Goal: Task Accomplishment & Management: Use online tool/utility

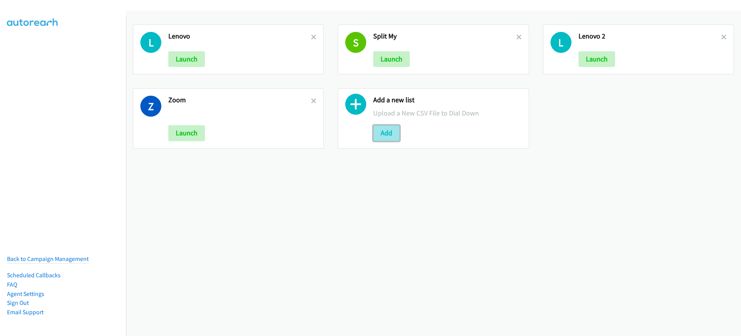
click at [385, 131] on button "Add" at bounding box center [386, 133] width 26 height 16
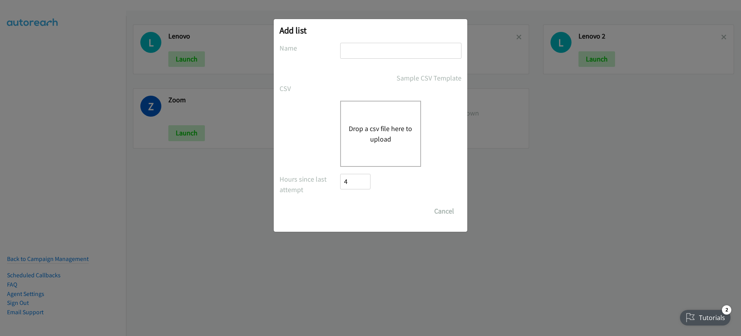
click at [367, 143] on button "Drop a csv file here to upload" at bounding box center [381, 133] width 64 height 21
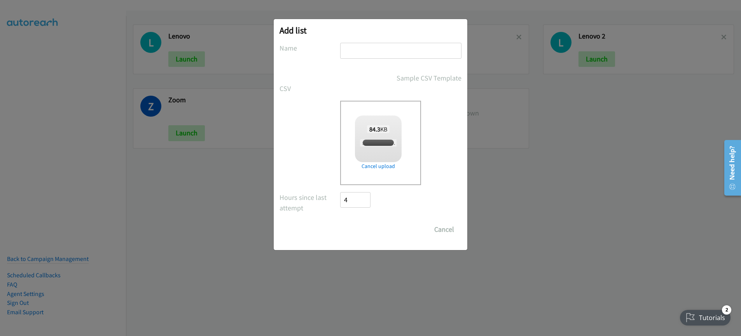
checkbox input "true"
click at [383, 56] on input "text" at bounding box center [400, 51] width 121 height 16
type input "Red hat India"
click at [368, 231] on input "Save List" at bounding box center [360, 230] width 41 height 16
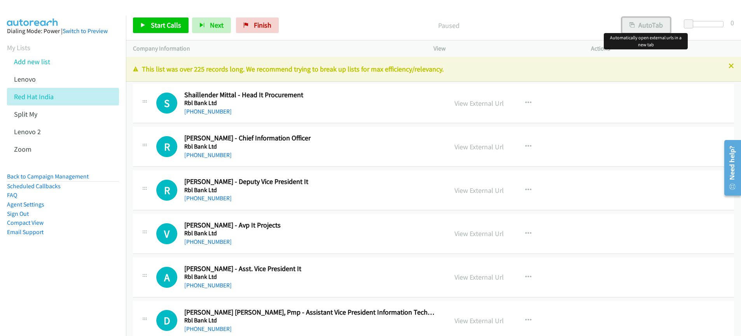
click at [641, 25] on button "AutoTab" at bounding box center [646, 25] width 48 height 16
click at [474, 104] on link "View External Url" at bounding box center [479, 103] width 49 height 9
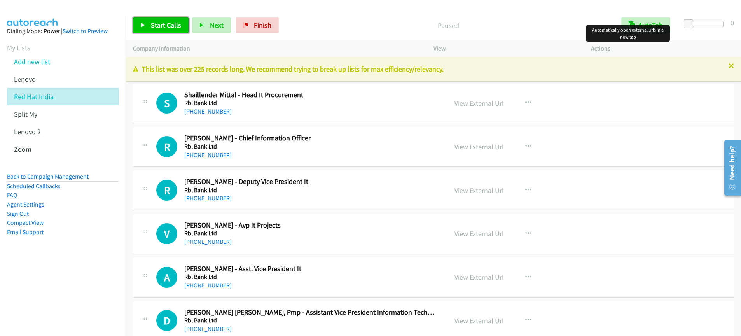
drag, startPoint x: 145, startPoint y: 29, endPoint x: 154, endPoint y: 30, distance: 9.7
click at [145, 29] on link "Start Calls" at bounding box center [161, 25] width 56 height 16
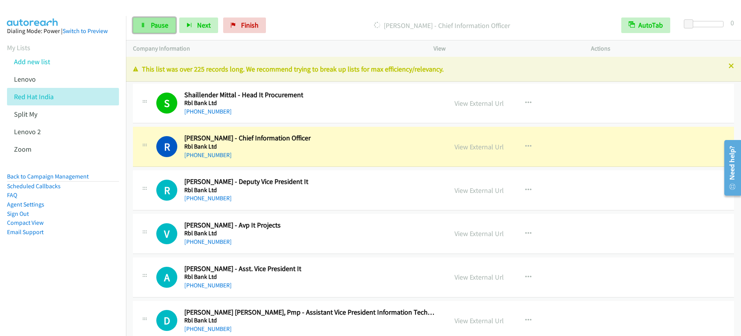
click at [160, 28] on span "Pause" at bounding box center [159, 25] width 17 height 9
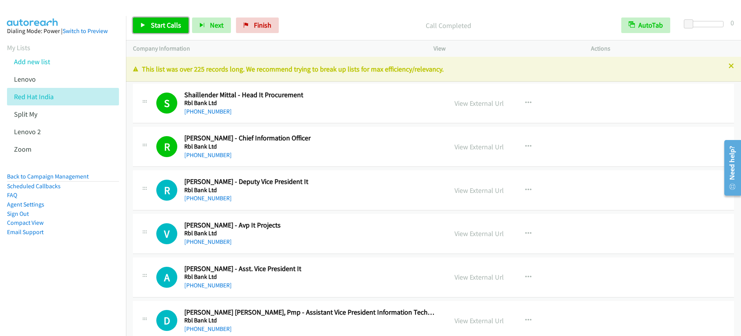
click at [154, 27] on span "Start Calls" at bounding box center [166, 25] width 30 height 9
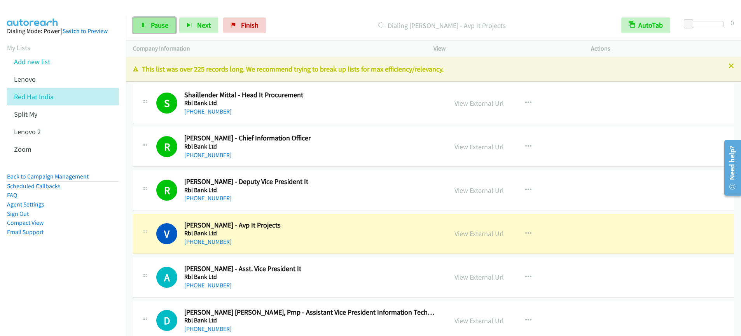
click at [152, 30] on link "Pause" at bounding box center [154, 25] width 43 height 16
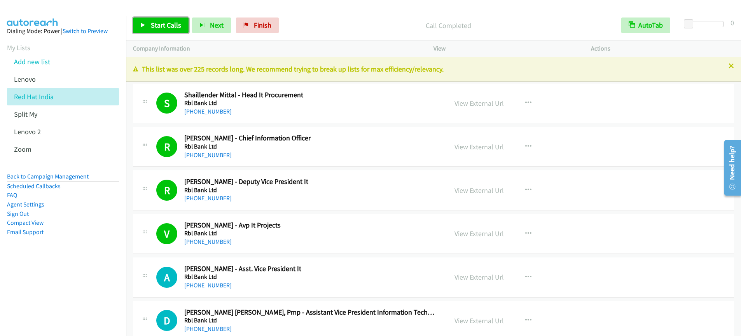
click at [156, 29] on span "Start Calls" at bounding box center [166, 25] width 30 height 9
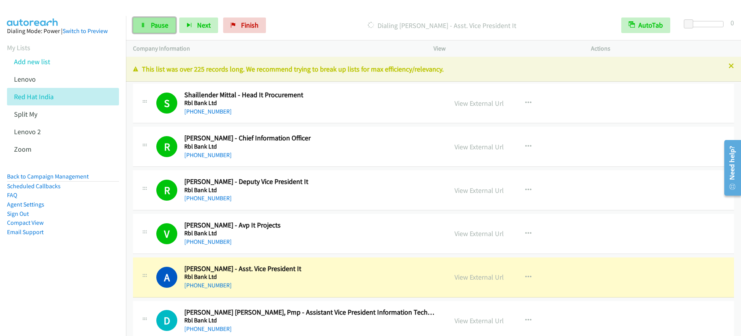
click at [154, 24] on span "Pause" at bounding box center [159, 25] width 17 height 9
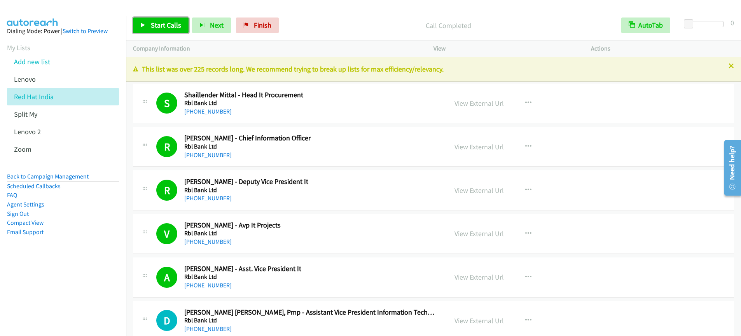
click at [163, 24] on span "Start Calls" at bounding box center [166, 25] width 30 height 9
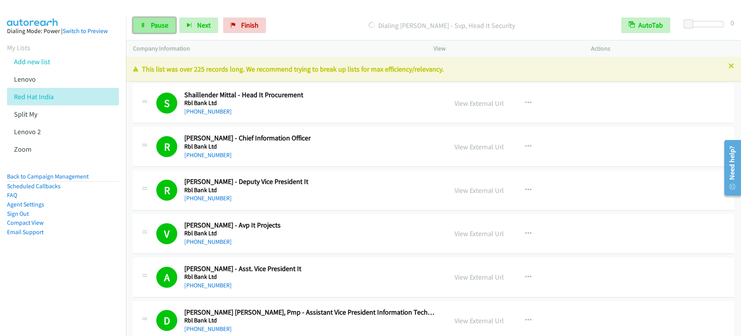
click at [157, 31] on link "Pause" at bounding box center [154, 25] width 43 height 16
click at [392, 180] on h2 "[PERSON_NAME] - Deputy Vice President It" at bounding box center [311, 181] width 254 height 9
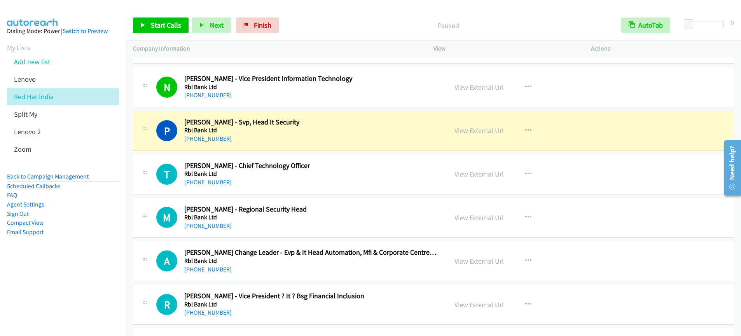
scroll to position [797, 0]
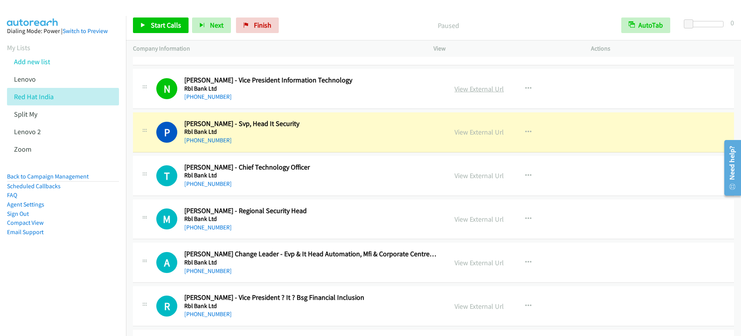
click at [473, 89] on link "View External Url" at bounding box center [479, 88] width 49 height 9
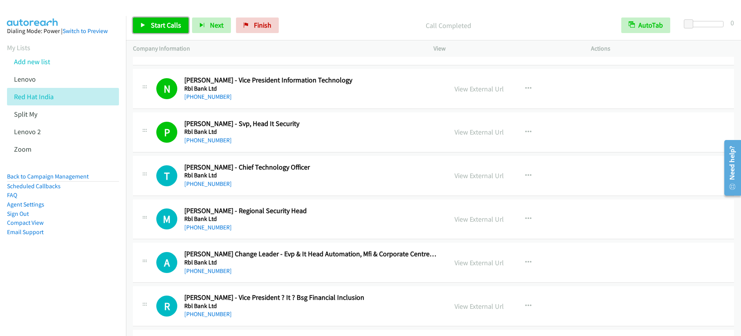
drag, startPoint x: 175, startPoint y: 25, endPoint x: 176, endPoint y: 30, distance: 4.3
click at [175, 25] on span "Start Calls" at bounding box center [166, 25] width 30 height 9
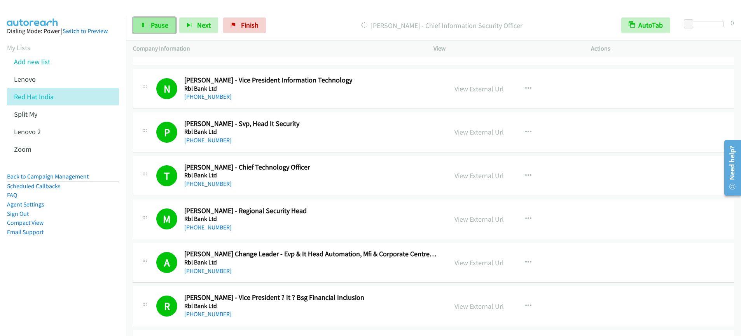
click at [167, 22] on span "Pause" at bounding box center [159, 25] width 17 height 9
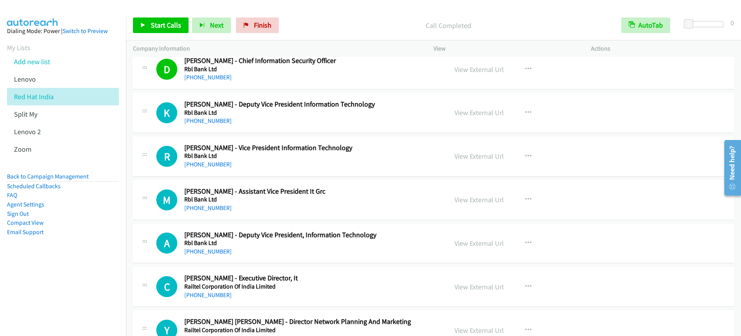
scroll to position [1250, 0]
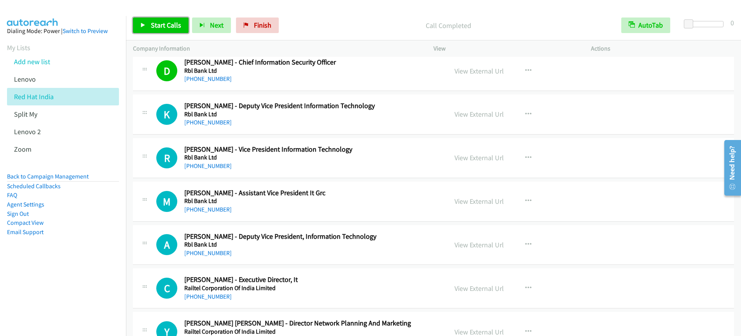
click at [159, 26] on span "Start Calls" at bounding box center [166, 25] width 30 height 9
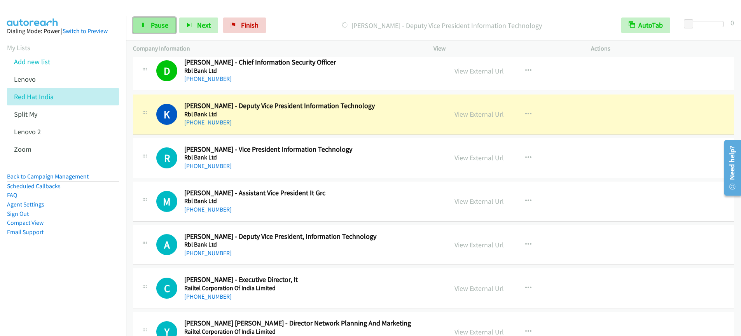
click at [156, 23] on span "Pause" at bounding box center [159, 25] width 17 height 9
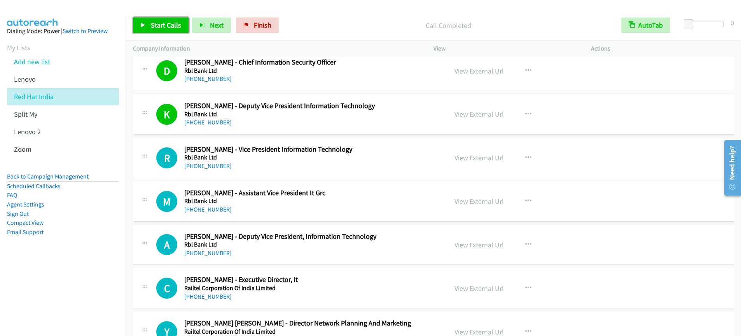
click at [170, 22] on span "Start Calls" at bounding box center [166, 25] width 30 height 9
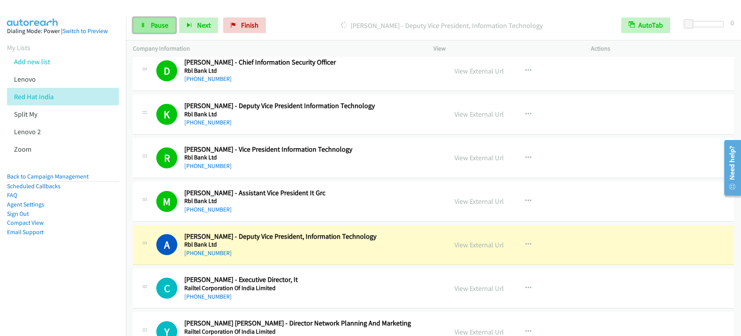
click at [160, 27] on span "Pause" at bounding box center [159, 25] width 17 height 9
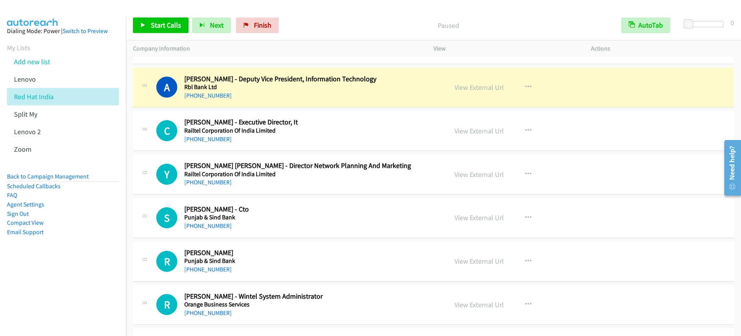
scroll to position [1501, 0]
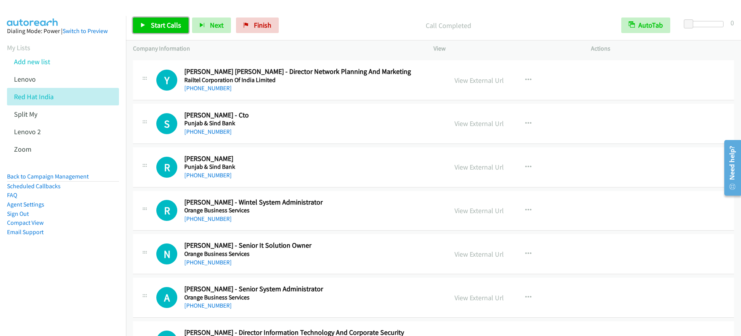
click at [150, 28] on link "Start Calls" at bounding box center [161, 25] width 56 height 16
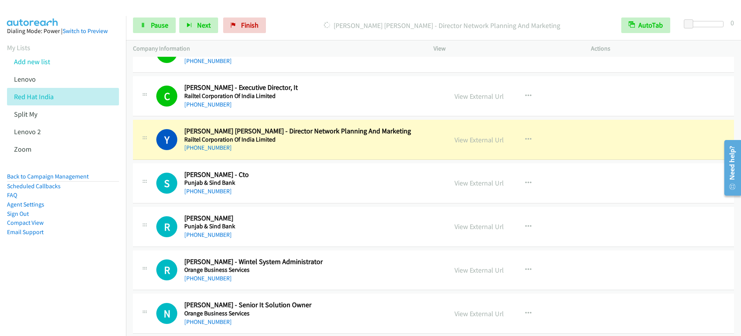
scroll to position [1436, 0]
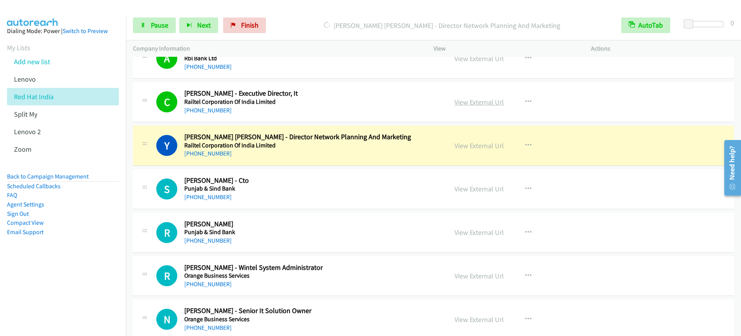
click at [471, 103] on link "View External Url" at bounding box center [479, 102] width 49 height 9
click at [0, 0] on div "Start Calls Pause Next Finish [PERSON_NAME] [PERSON_NAME] - Director Network Pl…" at bounding box center [370, 0] width 741 height 0
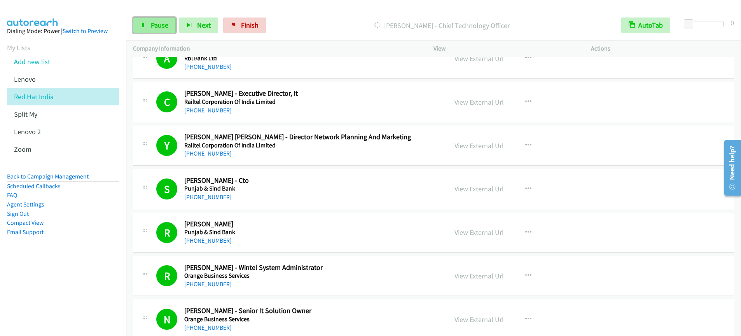
click at [145, 28] on link "Pause" at bounding box center [154, 25] width 43 height 16
click at [165, 28] on span "Start Calls" at bounding box center [166, 25] width 30 height 9
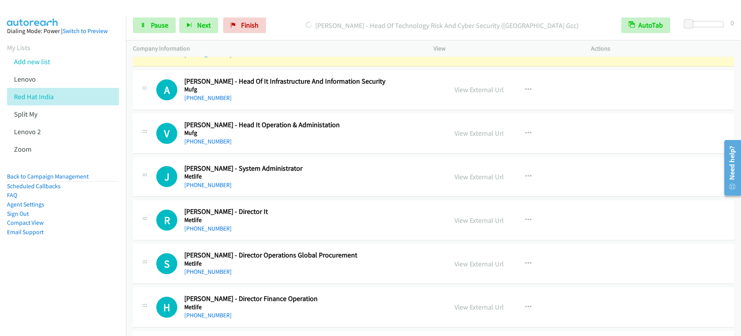
scroll to position [2232, 0]
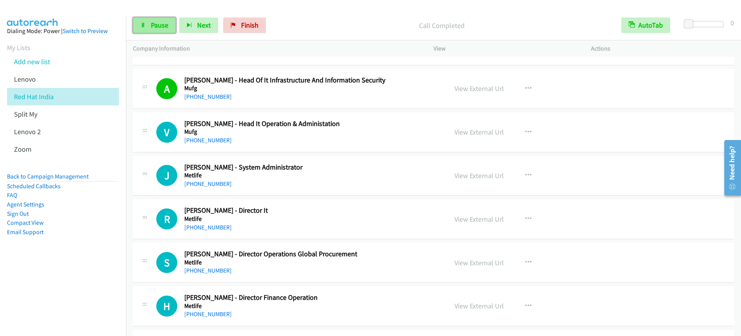
click at [166, 26] on span "Pause" at bounding box center [159, 25] width 17 height 9
click at [163, 26] on span "Start Calls" at bounding box center [166, 25] width 30 height 9
click at [155, 26] on span "Pause" at bounding box center [159, 25] width 17 height 9
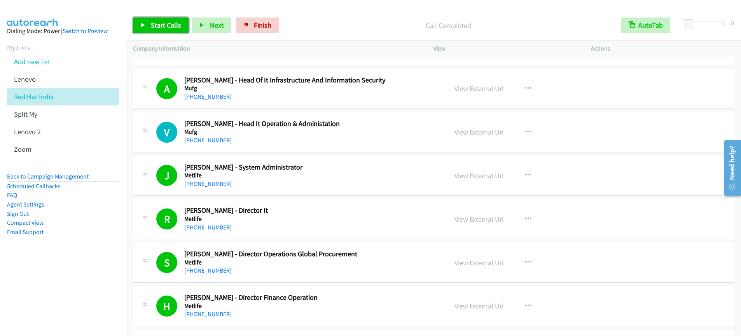
click at [166, 28] on span "Start Calls" at bounding box center [166, 25] width 30 height 9
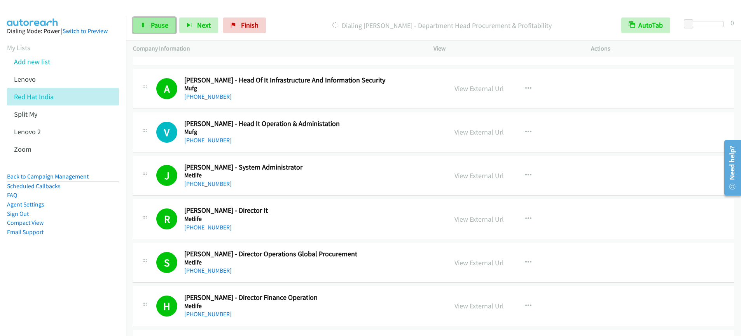
click at [163, 26] on span "Pause" at bounding box center [159, 25] width 17 height 9
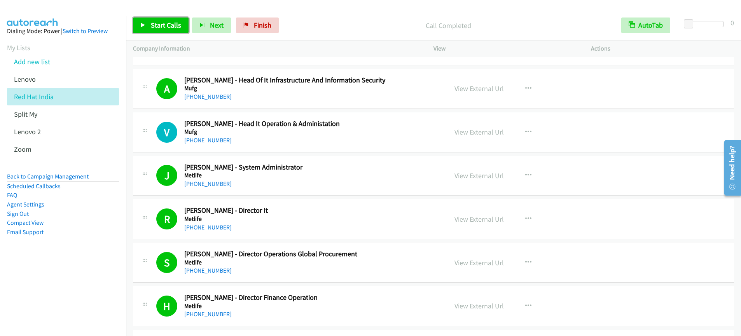
click at [168, 31] on link "Start Calls" at bounding box center [161, 25] width 56 height 16
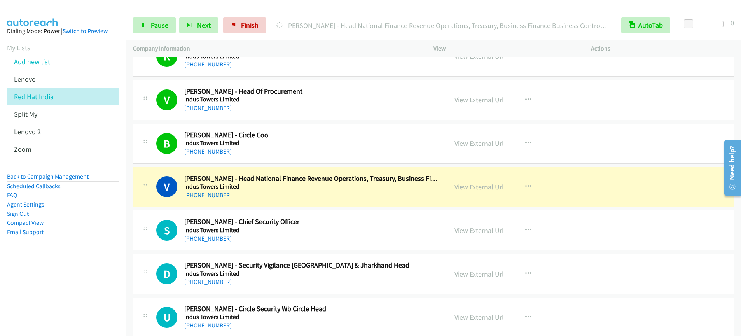
scroll to position [3399, 0]
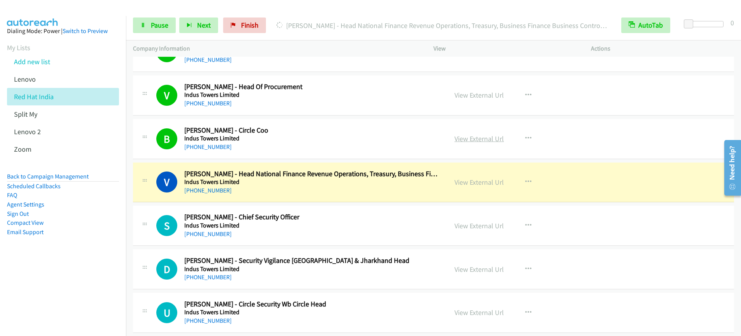
click at [473, 140] on link "View External Url" at bounding box center [479, 138] width 49 height 9
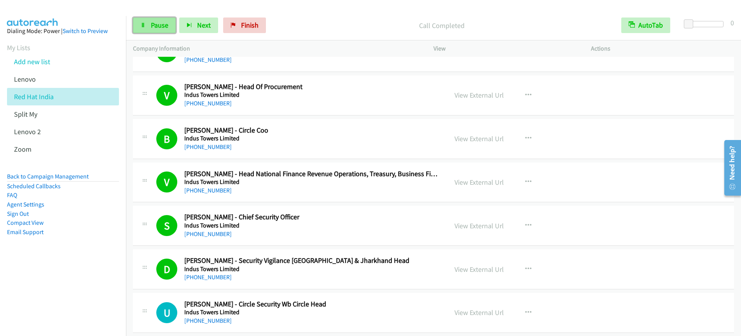
click at [149, 26] on link "Pause" at bounding box center [154, 25] width 43 height 16
click at [154, 26] on span "Start Calls" at bounding box center [166, 25] width 30 height 9
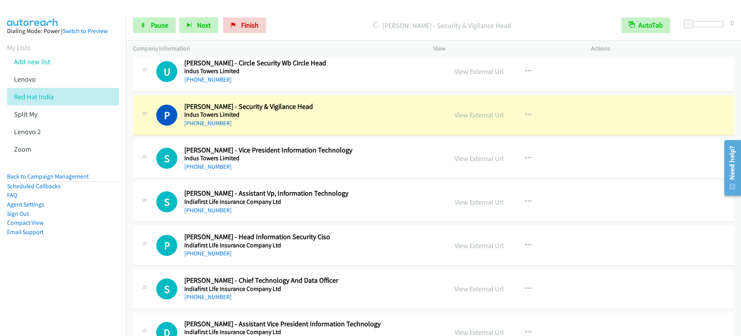
scroll to position [3641, 0]
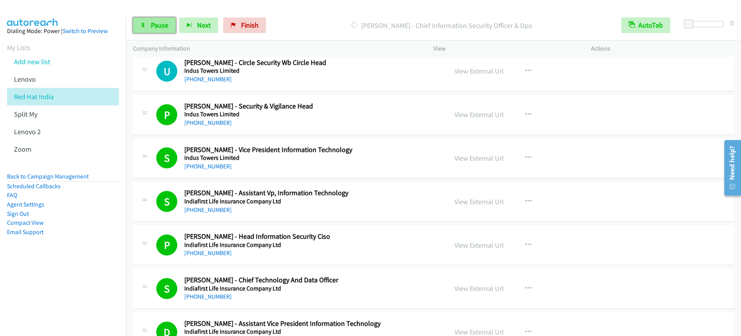
click at [157, 25] on span "Pause" at bounding box center [159, 25] width 17 height 9
click at [161, 26] on span "Start Calls" at bounding box center [166, 25] width 30 height 9
click at [159, 30] on link "Pause" at bounding box center [154, 25] width 43 height 16
click at [147, 35] on div "Start Calls Pause Next Finish Call Completed AutoTab AutoTab 0" at bounding box center [433, 25] width 615 height 30
click at [163, 27] on span "Start Calls" at bounding box center [166, 25] width 30 height 9
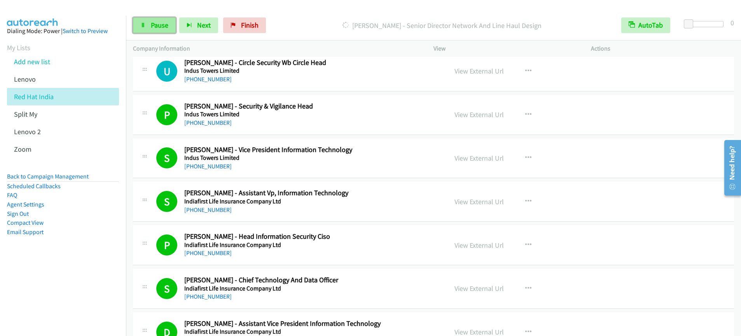
click at [164, 27] on span "Pause" at bounding box center [159, 25] width 17 height 9
click at [151, 28] on span "Start Calls" at bounding box center [166, 25] width 30 height 9
click at [152, 32] on link "Pause" at bounding box center [154, 25] width 43 height 16
click at [163, 24] on span "Start Calls" at bounding box center [166, 25] width 30 height 9
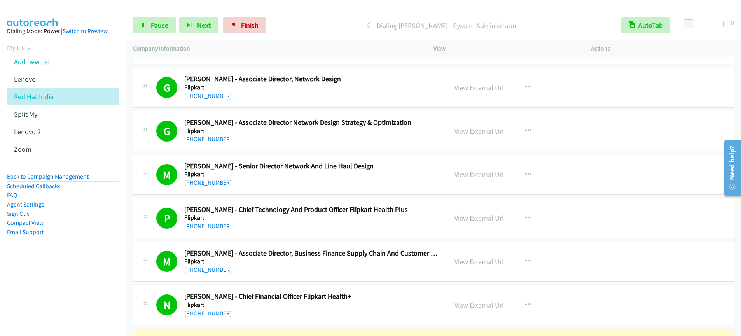
scroll to position [5095, 0]
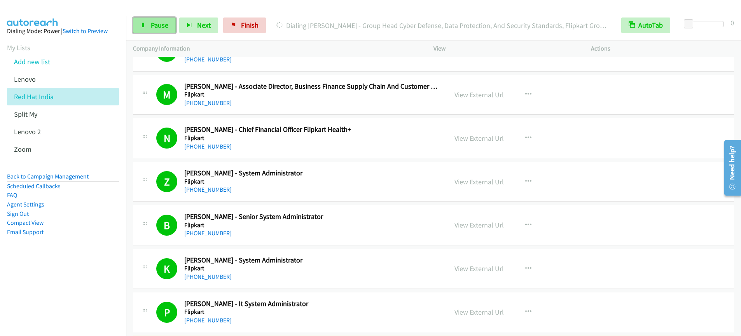
click at [156, 29] on span "Pause" at bounding box center [159, 25] width 17 height 9
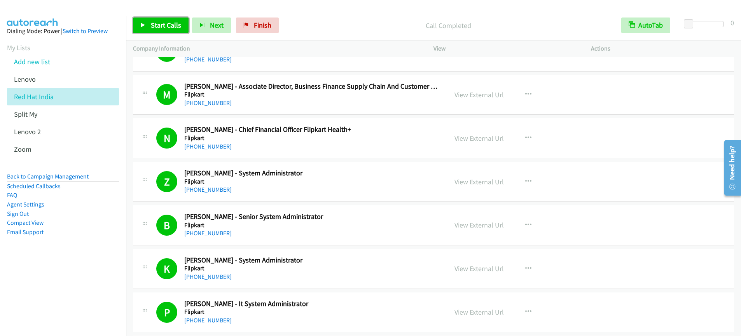
click at [153, 20] on link "Start Calls" at bounding box center [161, 25] width 56 height 16
click at [0, 0] on div "Start Calls Pause Next Finish Call Completed AutoTab AutoTab 0 Company Informat…" at bounding box center [370, 0] width 741 height 0
click at [152, 22] on span "Pause" at bounding box center [159, 25] width 17 height 9
click at [159, 29] on span "Start Calls" at bounding box center [166, 25] width 30 height 9
click at [154, 30] on link "Pause" at bounding box center [154, 25] width 43 height 16
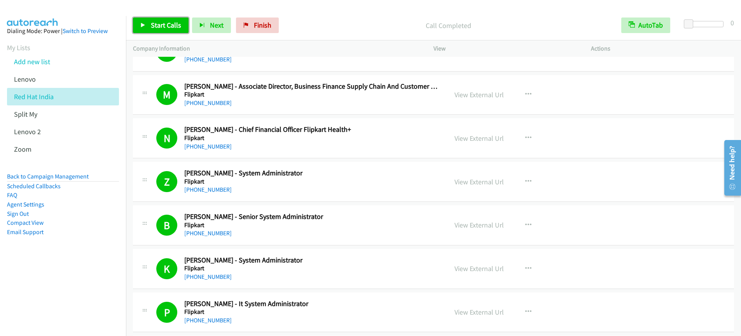
click at [167, 30] on link "Start Calls" at bounding box center [161, 25] width 56 height 16
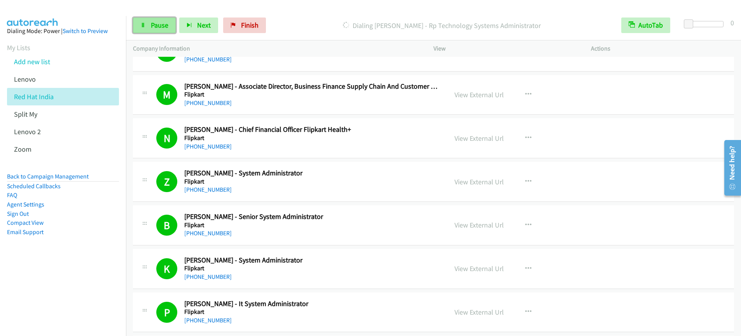
click at [169, 25] on link "Pause" at bounding box center [154, 25] width 43 height 16
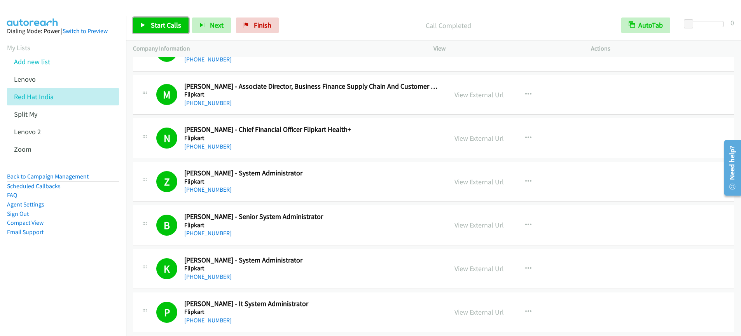
click at [160, 31] on link "Start Calls" at bounding box center [161, 25] width 56 height 16
click at [171, 26] on link "Pause" at bounding box center [154, 25] width 43 height 16
click at [169, 25] on span "Start Calls" at bounding box center [166, 25] width 30 height 9
click at [151, 32] on link "Pause" at bounding box center [154, 25] width 43 height 16
click at [159, 27] on span "Start Calls" at bounding box center [166, 25] width 30 height 9
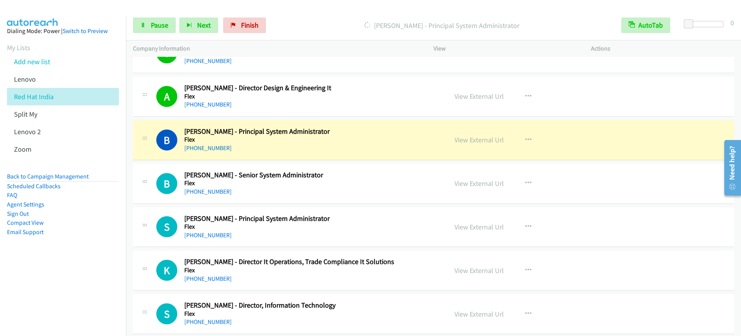
scroll to position [6120, 0]
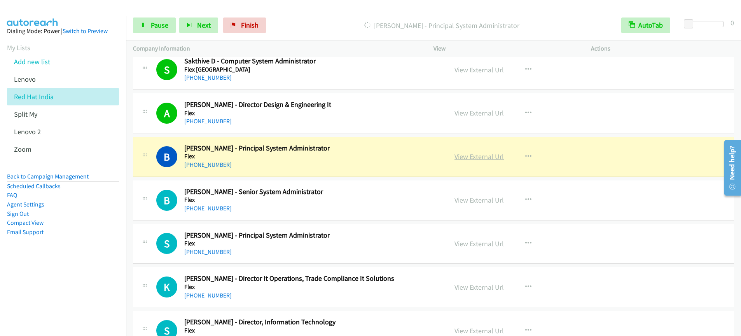
click at [481, 156] on link "View External Url" at bounding box center [479, 156] width 49 height 9
click at [161, 21] on span "Pause" at bounding box center [159, 25] width 17 height 9
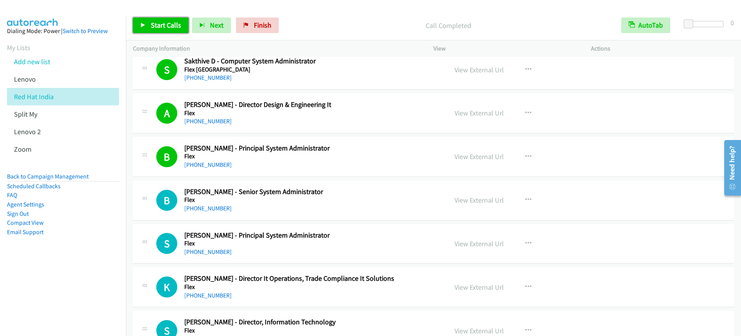
click at [153, 27] on span "Start Calls" at bounding box center [166, 25] width 30 height 9
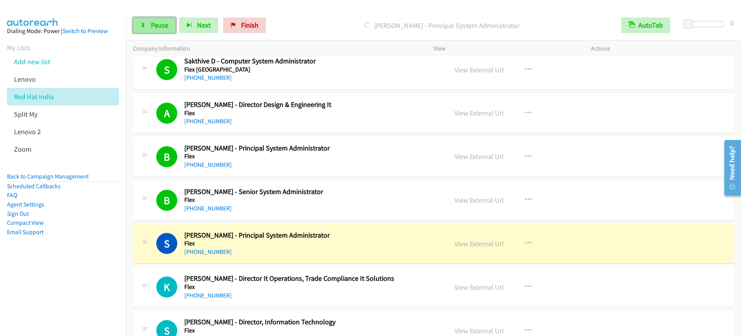
click at [157, 28] on span "Pause" at bounding box center [159, 25] width 17 height 9
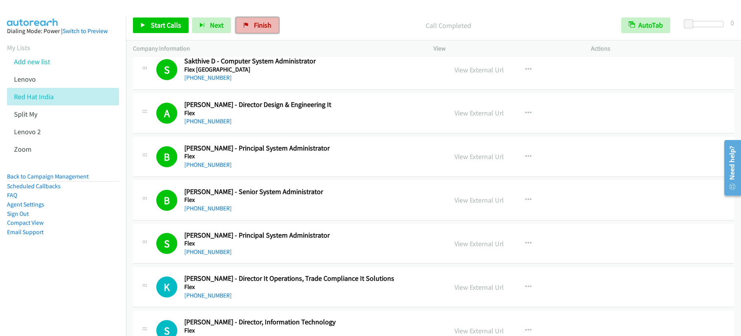
click at [250, 27] on link "Finish" at bounding box center [257, 25] width 43 height 16
